Goal: Task Accomplishment & Management: Use online tool/utility

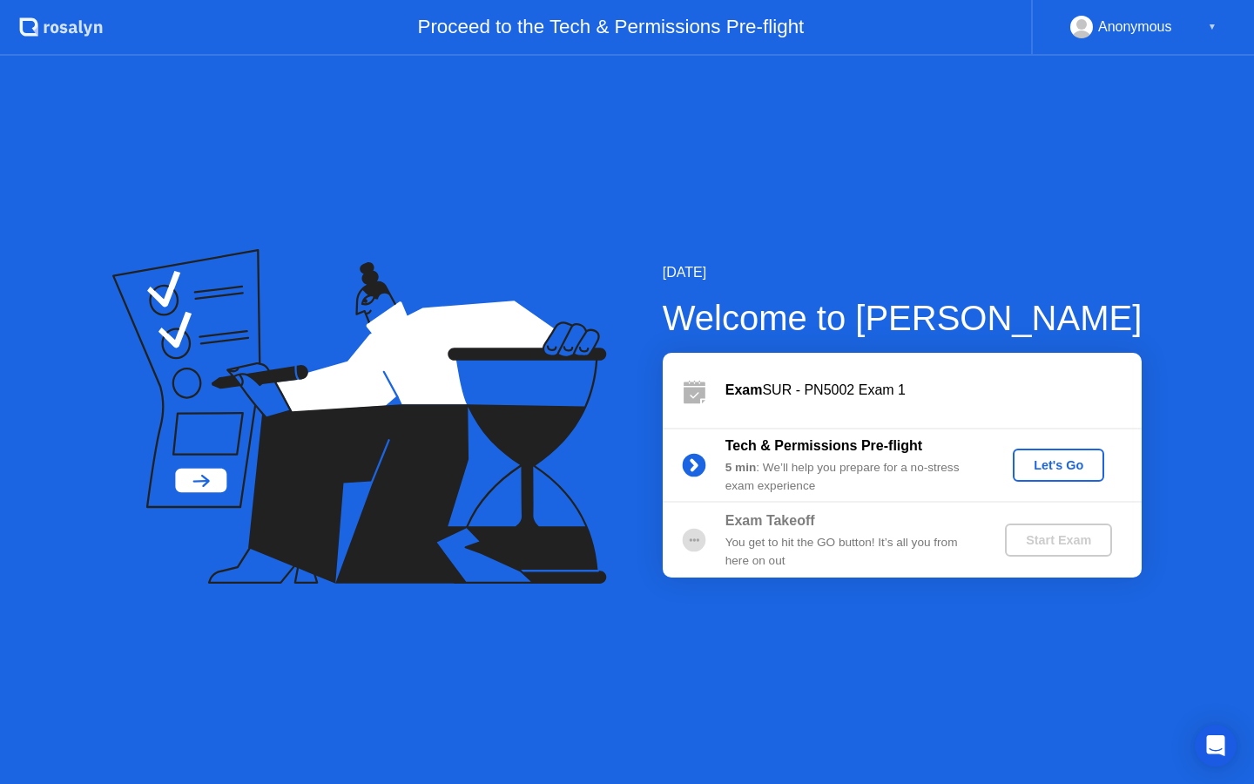
click at [1047, 464] on div "Let's Go" at bounding box center [1059, 465] width 78 height 14
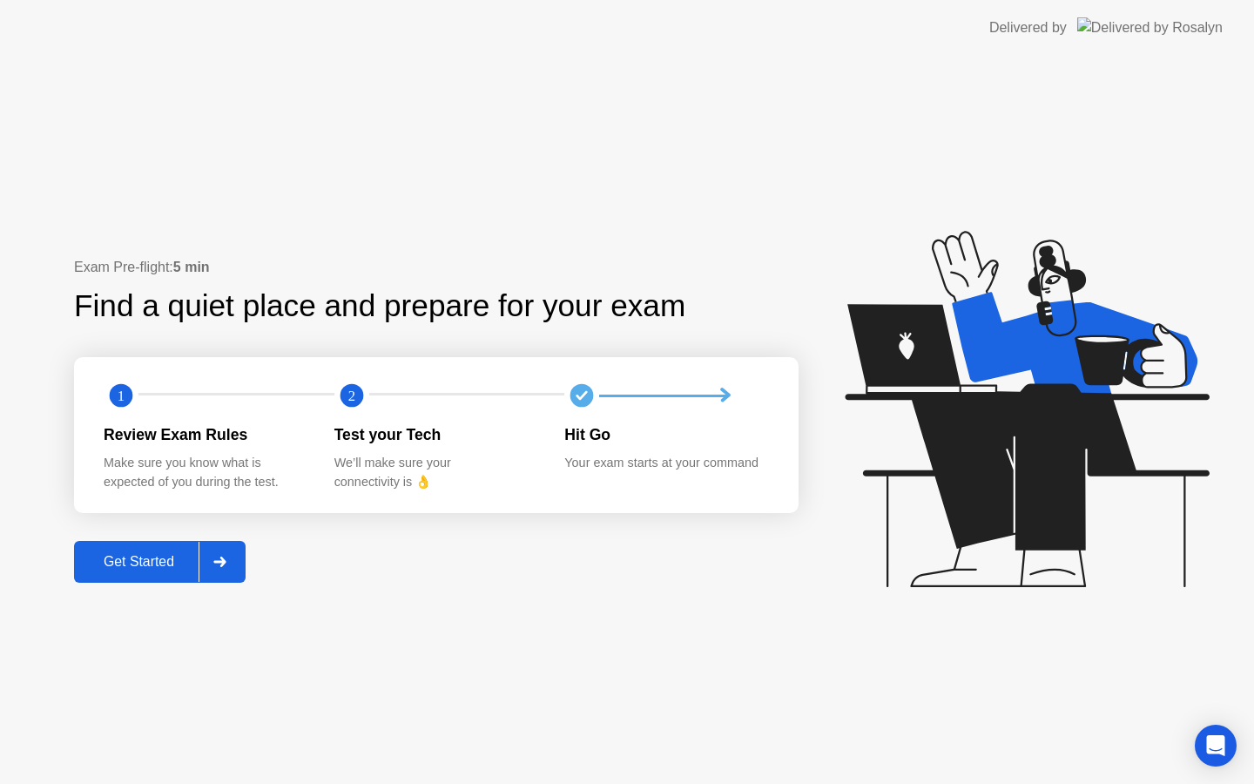
click at [233, 553] on div at bounding box center [220, 562] width 42 height 40
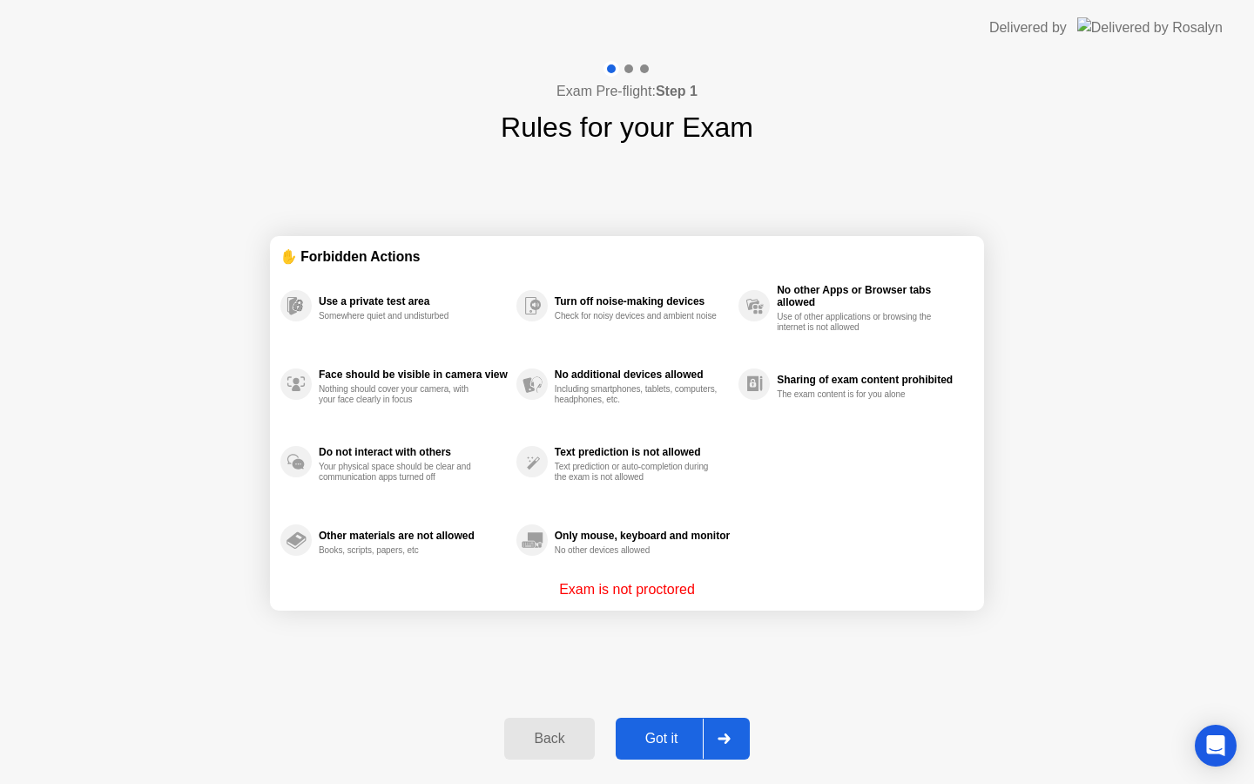
click at [637, 718] on button "Got it" at bounding box center [683, 739] width 134 height 42
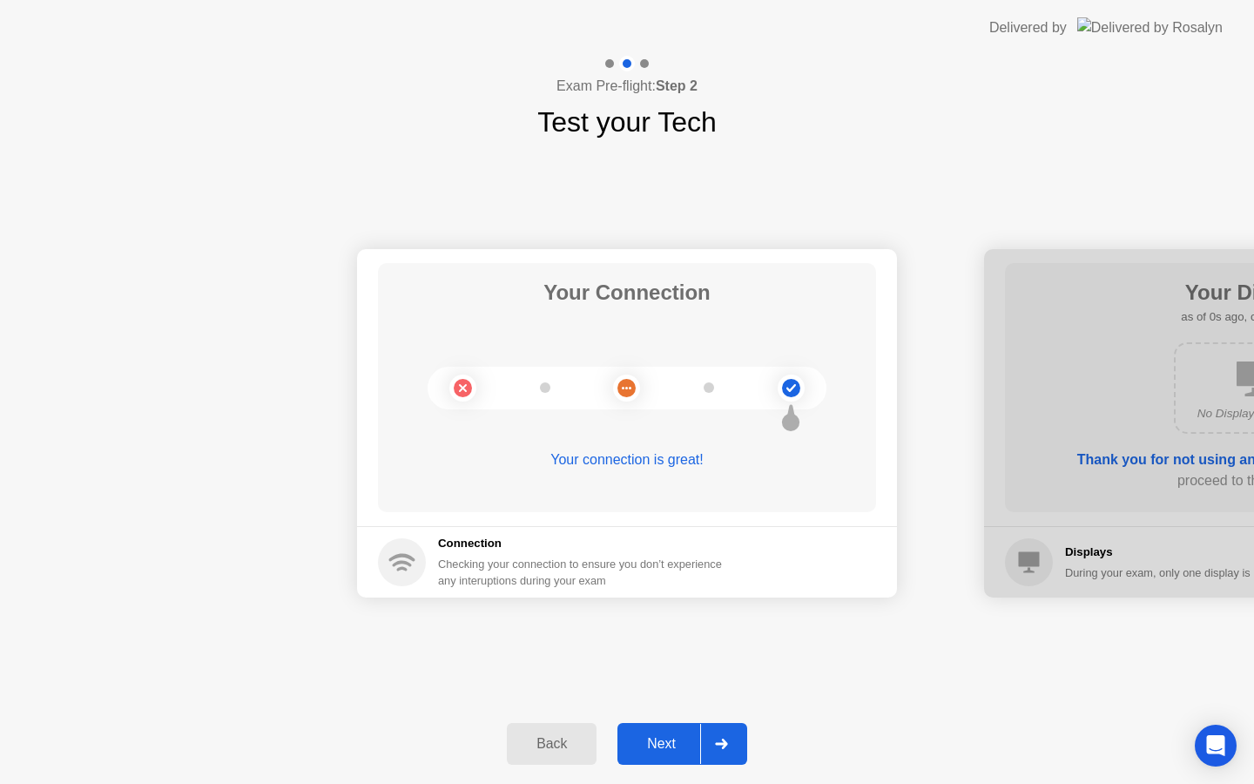
click at [652, 742] on div "Next" at bounding box center [662, 744] width 78 height 16
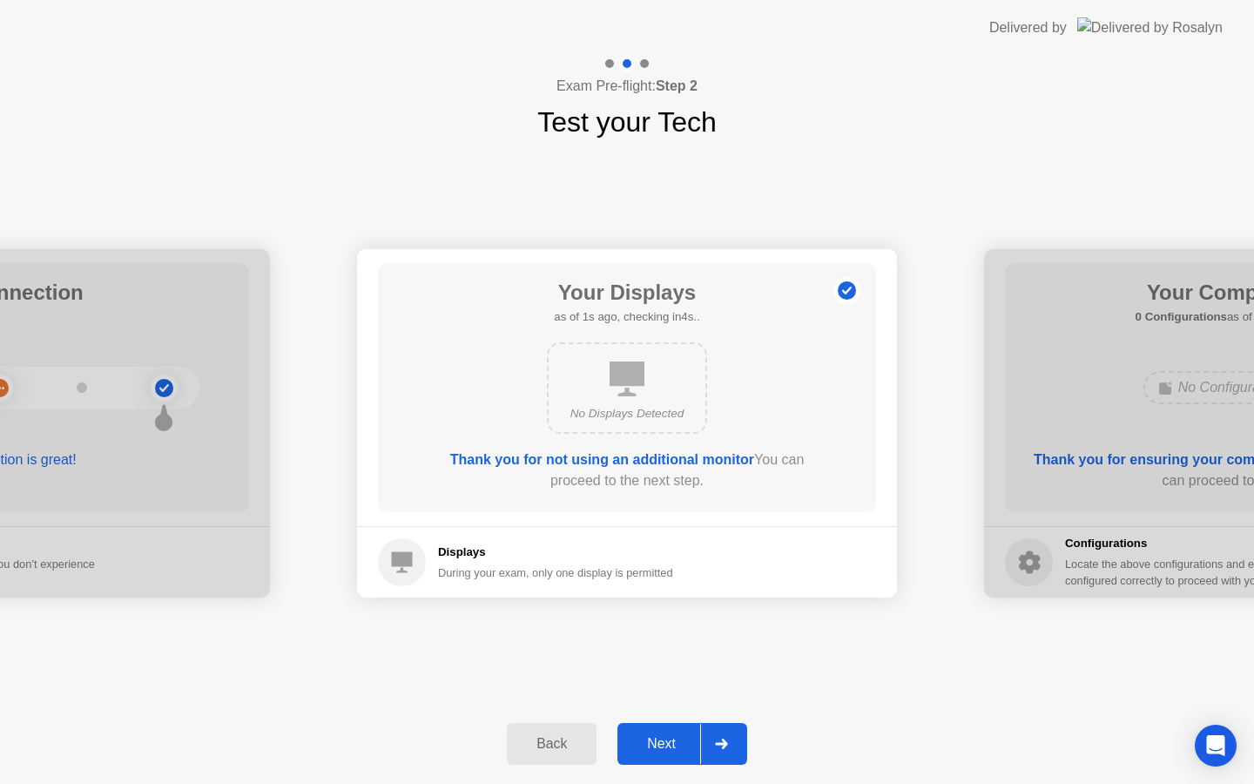
click at [662, 748] on div "Next" at bounding box center [662, 744] width 78 height 16
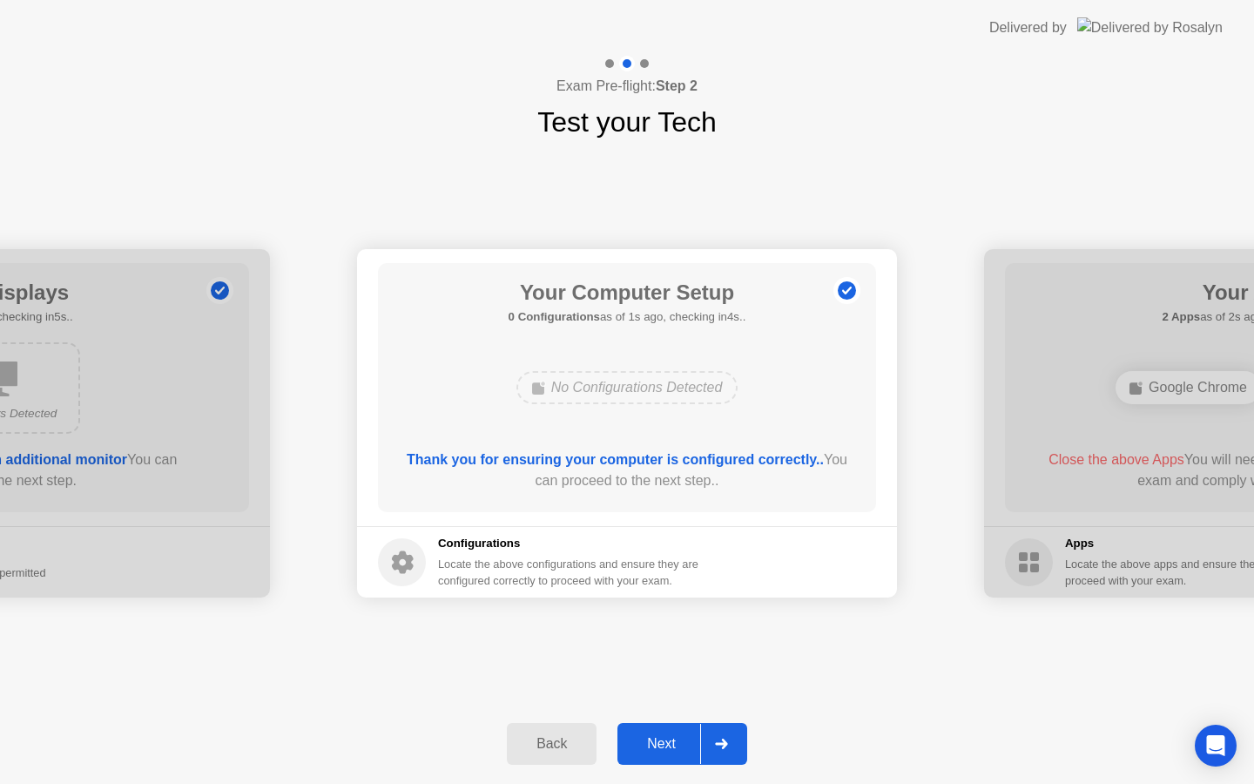
click at [663, 748] on div "Next" at bounding box center [662, 744] width 78 height 16
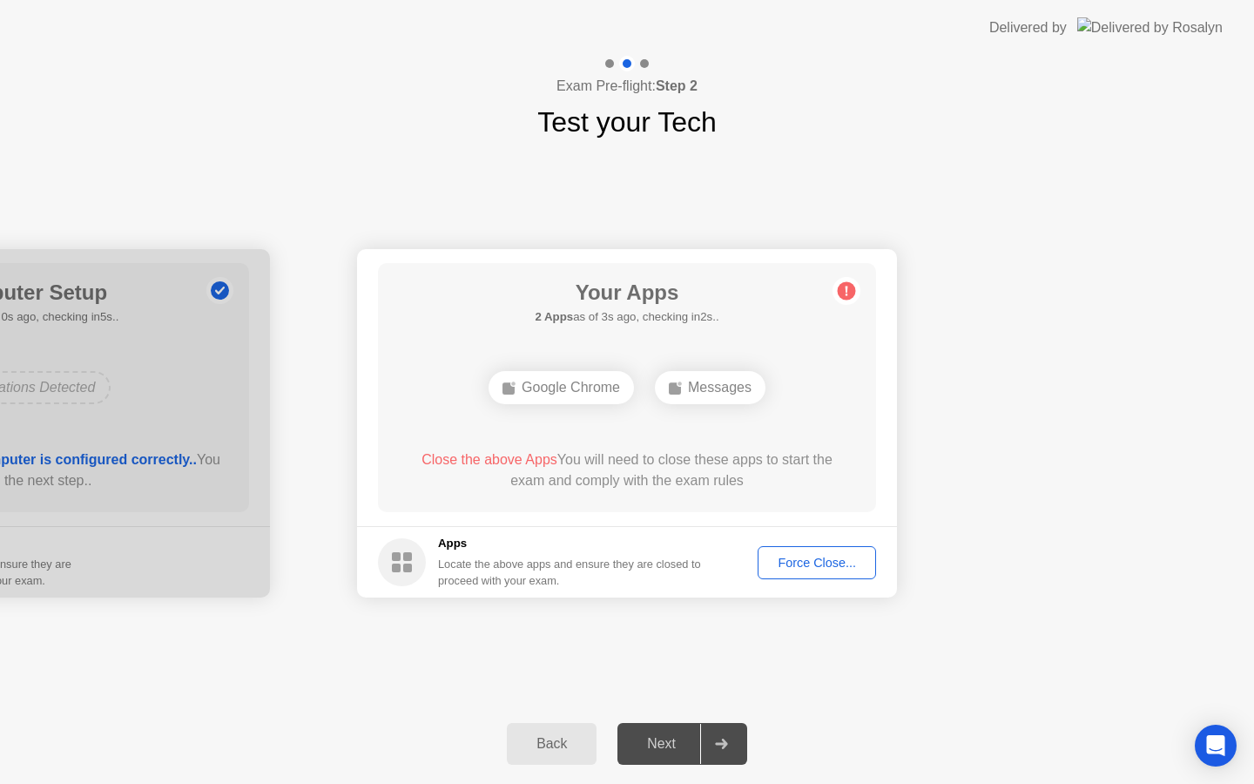
click at [816, 563] on div "Force Close..." at bounding box center [817, 563] width 106 height 14
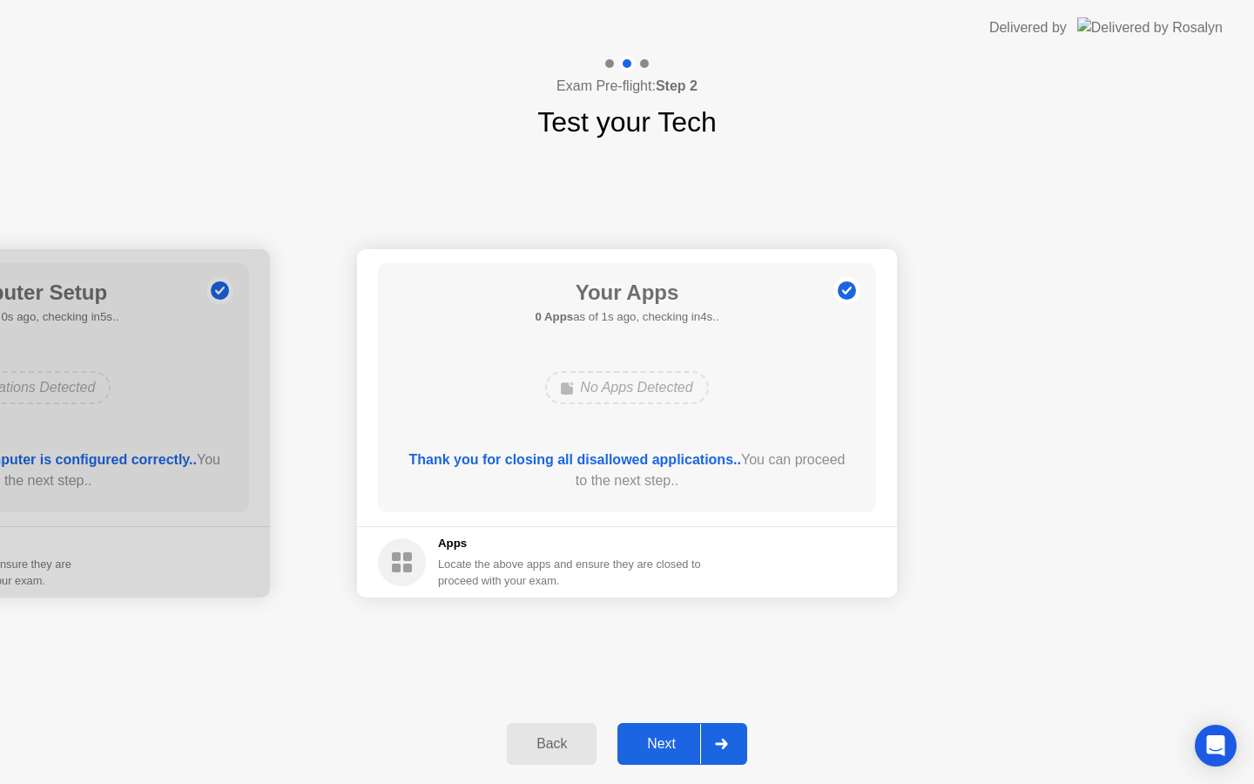
click at [650, 752] on div "Next" at bounding box center [662, 744] width 78 height 16
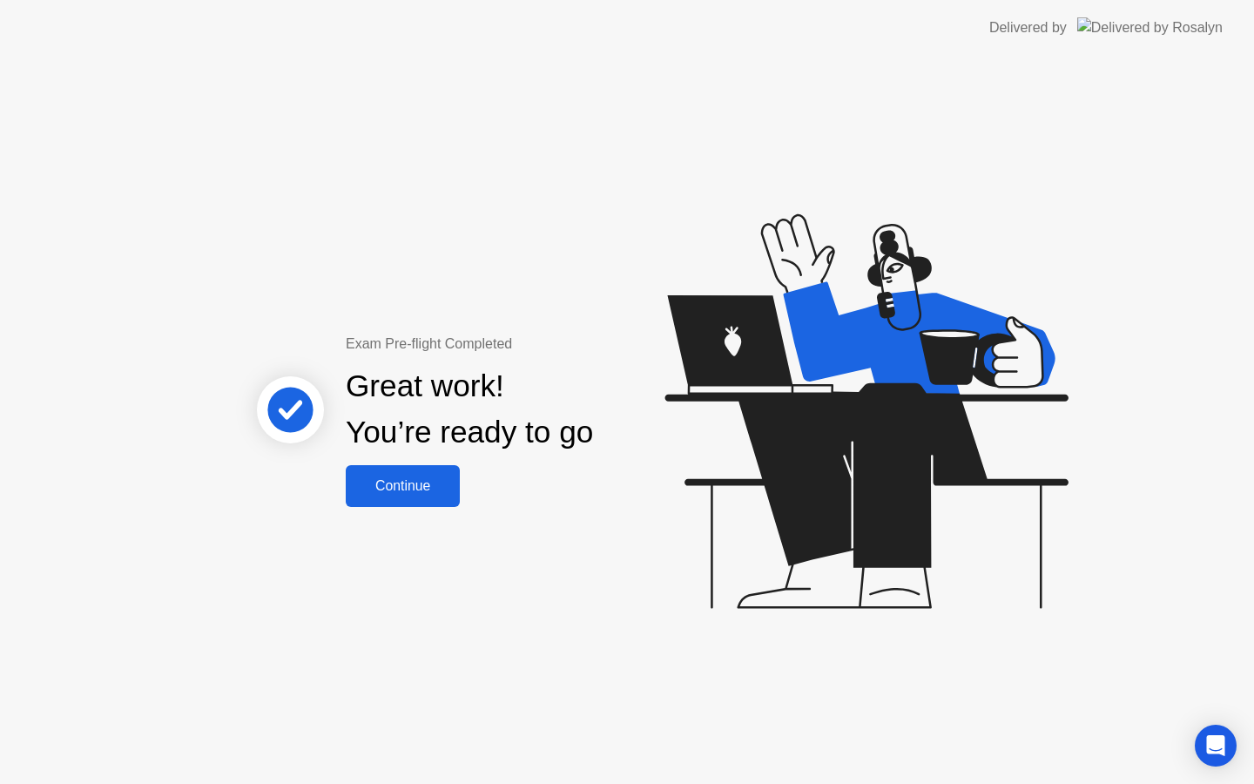
click at [400, 478] on div "Continue" at bounding box center [403, 486] width 104 height 16
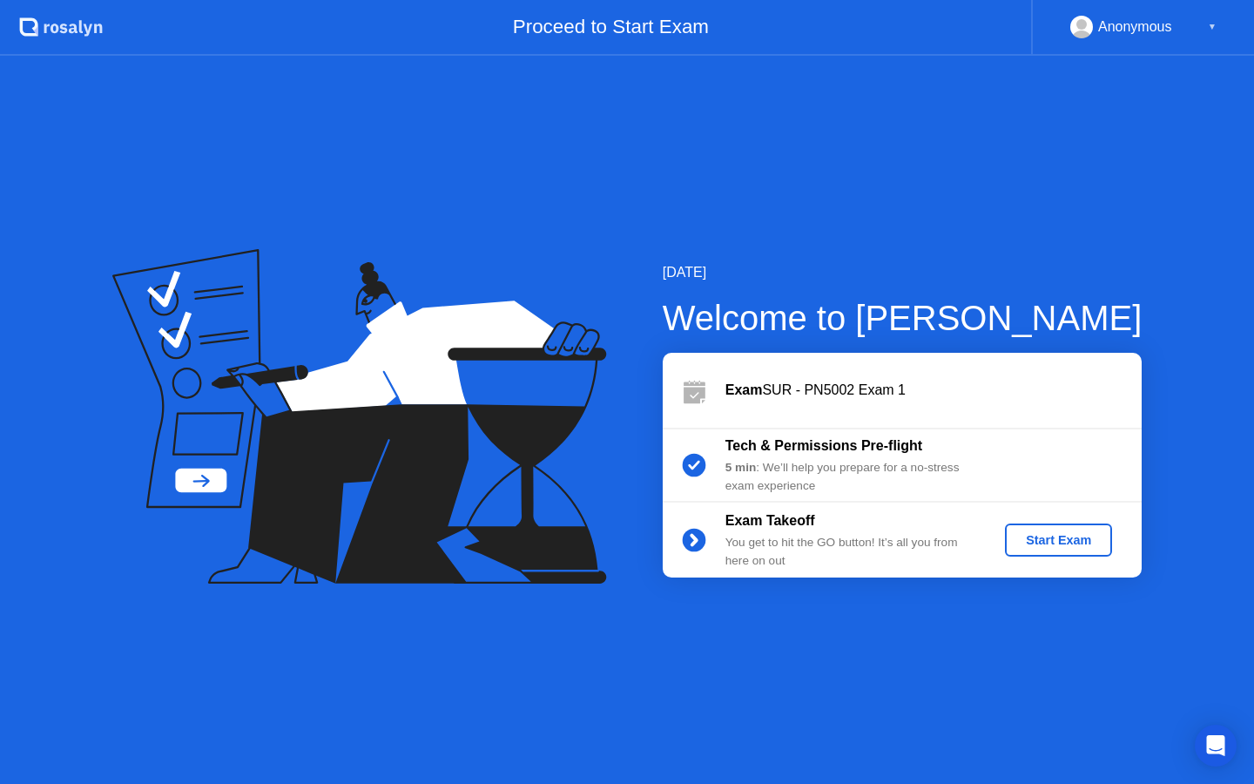
click at [1035, 538] on div "Start Exam" at bounding box center [1058, 540] width 93 height 14
